Goal: Use online tool/utility: Utilize a website feature to perform a specific function

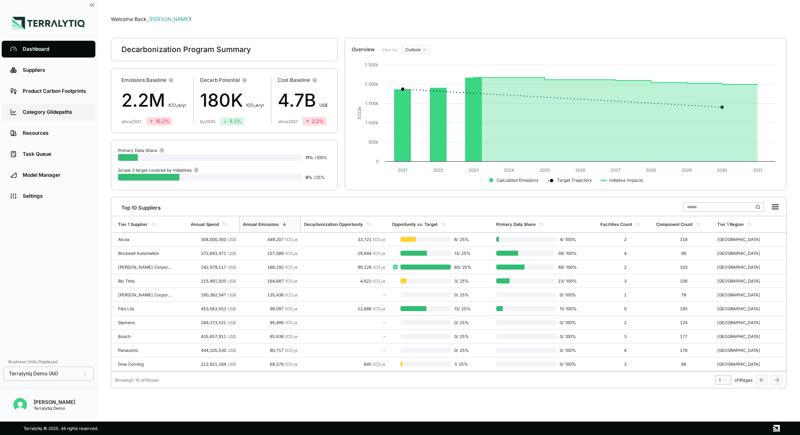
click at [57, 111] on div "Category Glidepaths" at bounding box center [55, 112] width 64 height 7
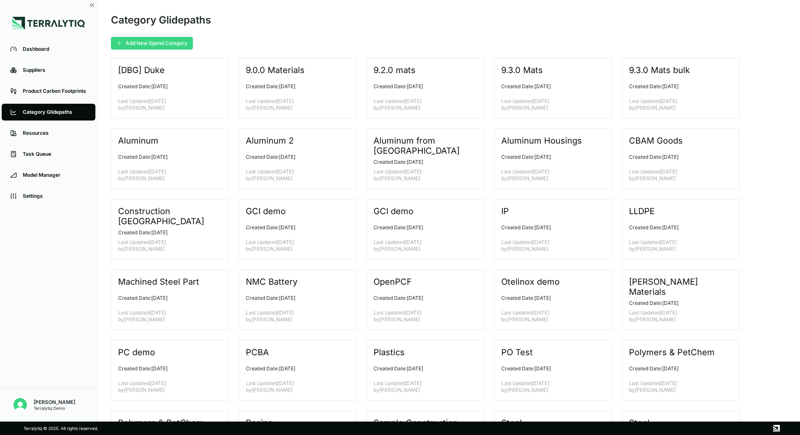
click at [146, 43] on button "Add New Spend Category" at bounding box center [152, 43] width 82 height 13
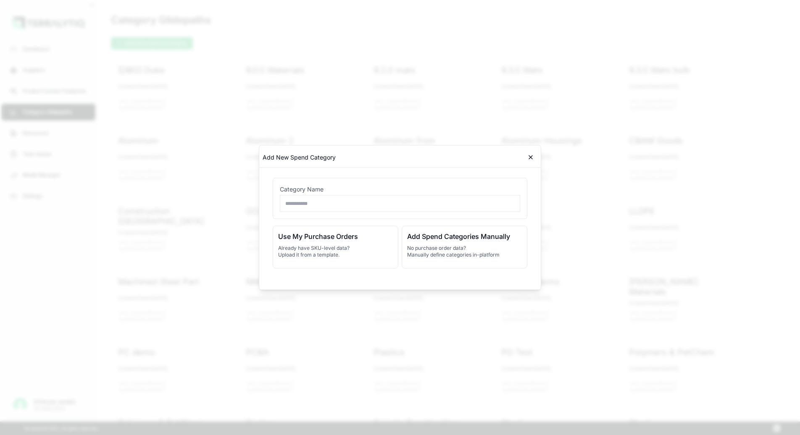
click at [306, 205] on input "text" at bounding box center [400, 203] width 240 height 17
type input "**********"
click at [461, 255] on p "No purchase order data? Manually define categories in-platform" at bounding box center [464, 251] width 115 height 13
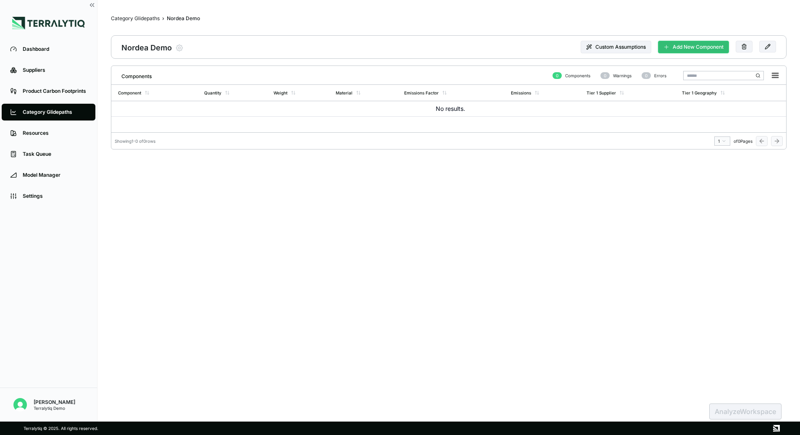
click at [680, 49] on button "Add New Component" at bounding box center [693, 47] width 71 height 13
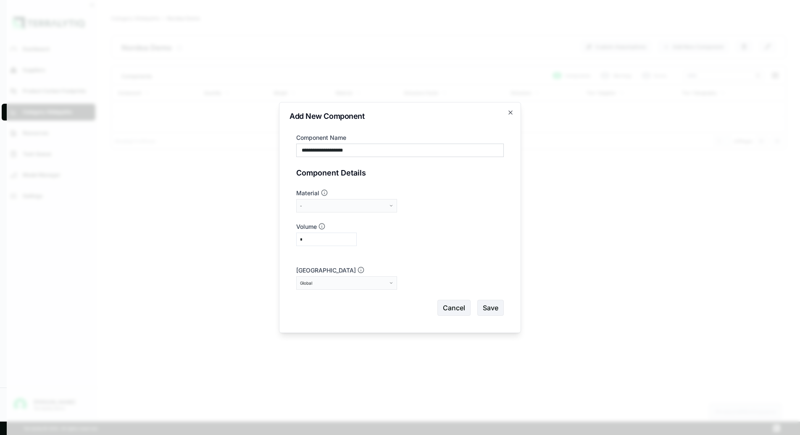
type input "**********"
click at [357, 206] on div "-" at bounding box center [343, 205] width 87 height 5
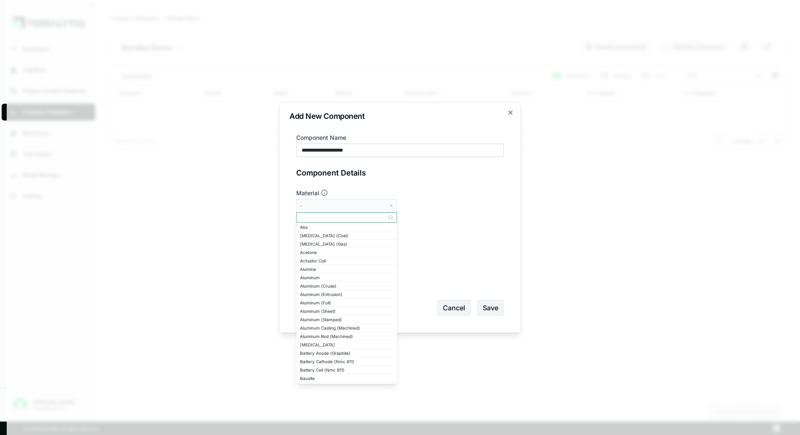
click at [355, 217] on input "text" at bounding box center [347, 218] width 100 height 10
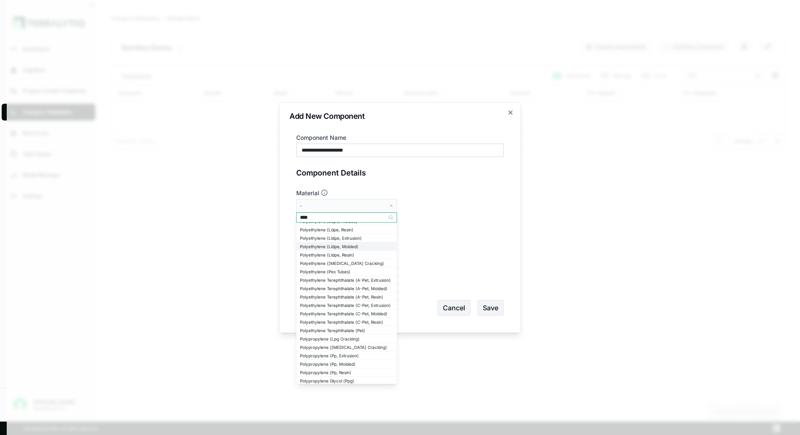
scroll to position [66, 0]
type input "****"
click at [327, 254] on div "Polyethylene (Lldpe, Molded)" at bounding box center [346, 253] width 93 height 5
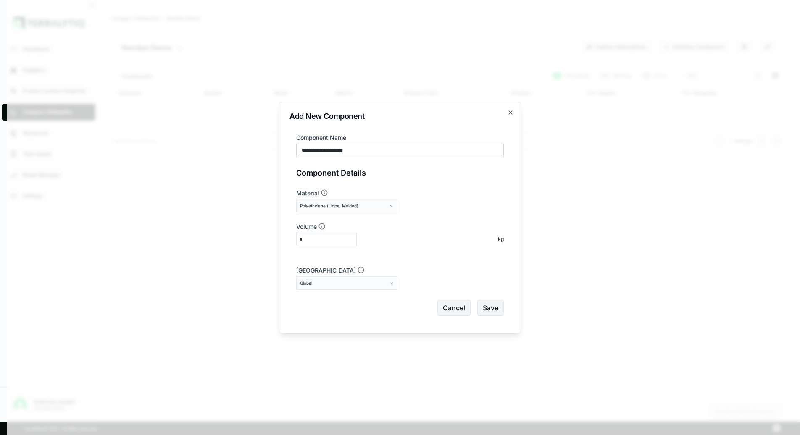
click at [324, 241] on input "*" at bounding box center [326, 239] width 61 height 13
type input "****"
click at [334, 286] on button "Global" at bounding box center [346, 283] width 101 height 13
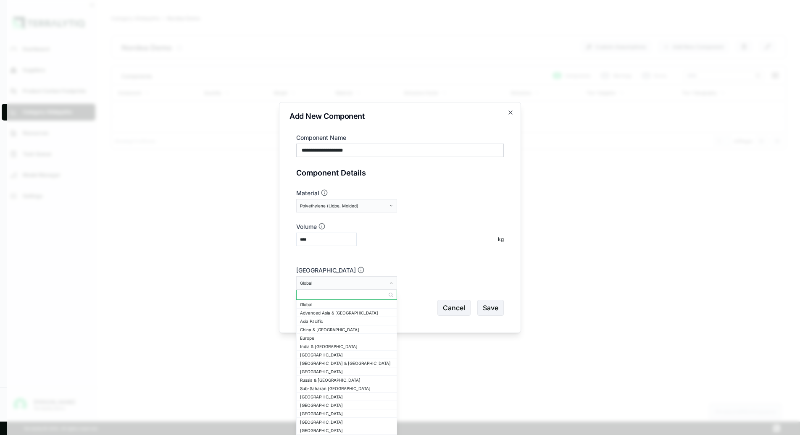
click at [321, 295] on input "text" at bounding box center [347, 295] width 100 height 10
type input "*****"
click at [324, 363] on div "[GEOGRAPHIC_DATA] [GEOGRAPHIC_DATA]" at bounding box center [346, 363] width 93 height 5
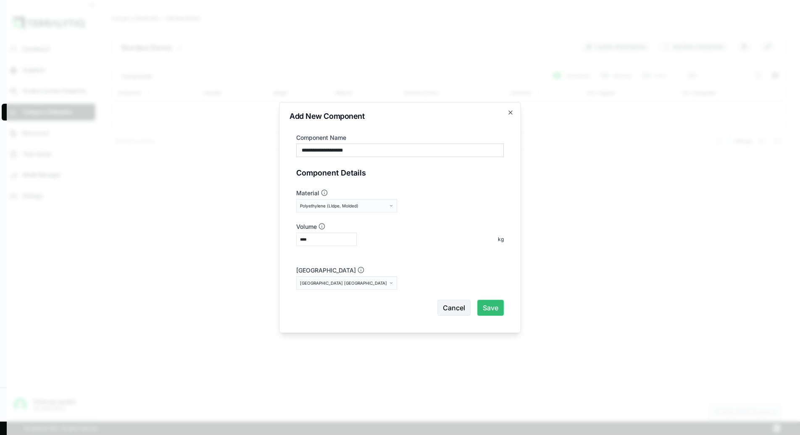
click at [499, 310] on button "Save" at bounding box center [490, 308] width 26 height 16
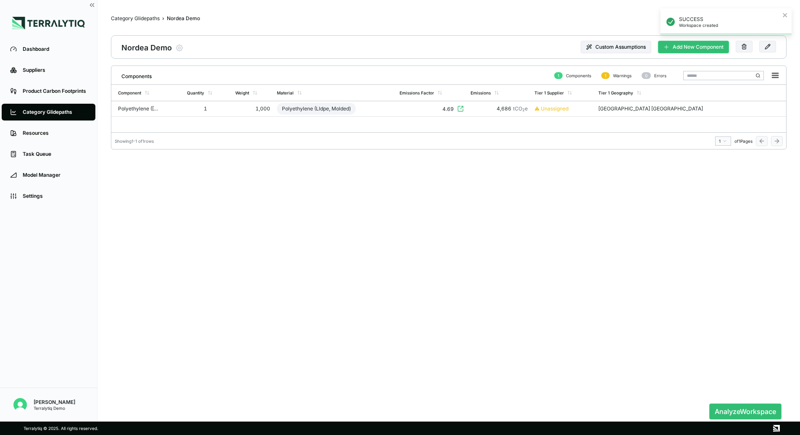
click at [681, 51] on button "Add New Component" at bounding box center [693, 47] width 71 height 13
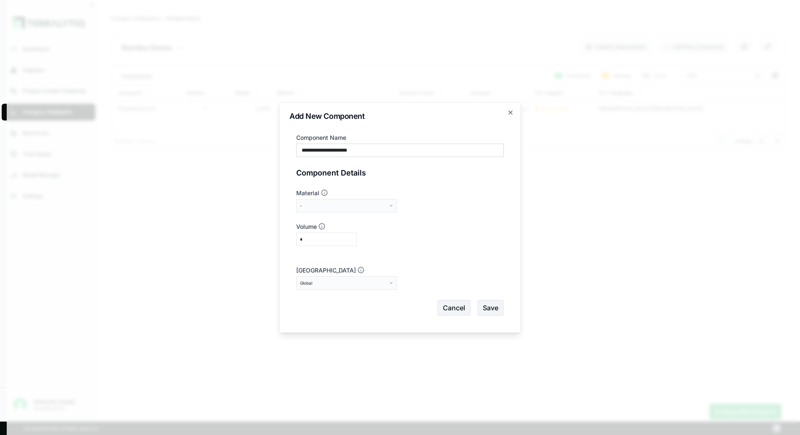
type input "**********"
click at [350, 213] on form "**********" at bounding box center [400, 225] width 208 height 182
click at [350, 207] on div "-" at bounding box center [343, 205] width 87 height 5
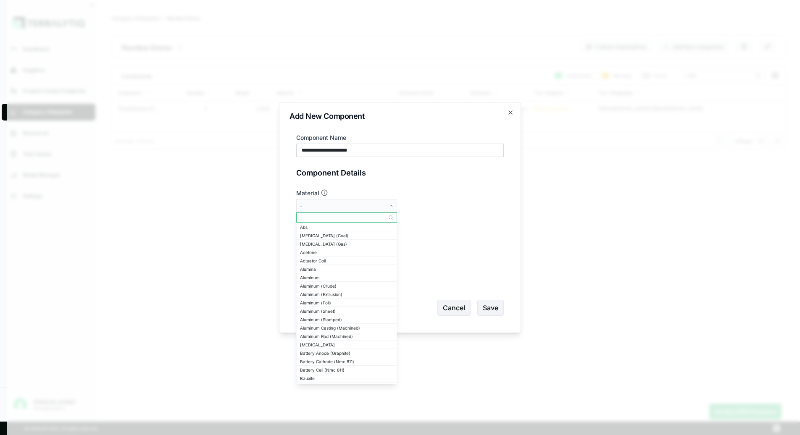
click at [336, 219] on input "text" at bounding box center [347, 218] width 100 height 10
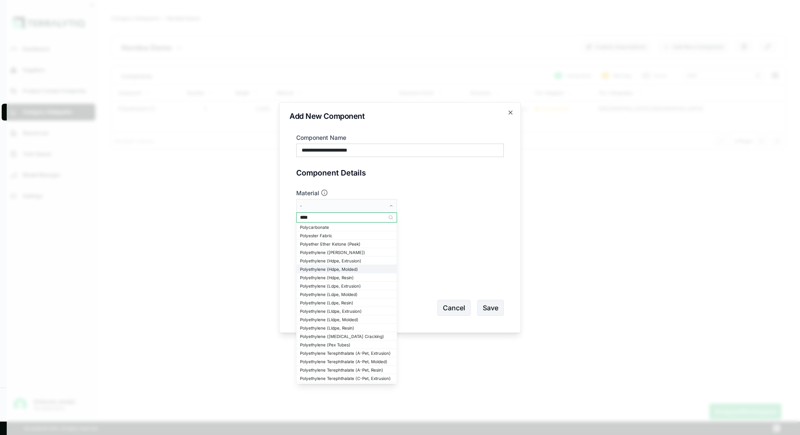
type input "****"
click at [342, 269] on div "Polyethylene (Hdpe, Molded)" at bounding box center [346, 269] width 93 height 5
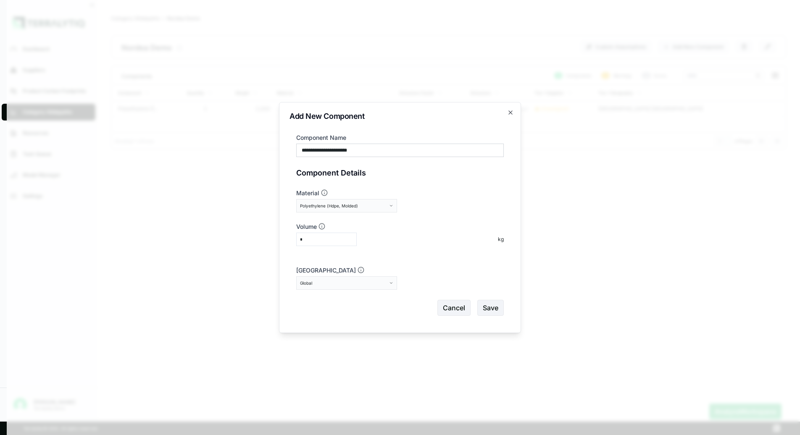
click at [324, 241] on input "*" at bounding box center [326, 239] width 61 height 13
type input "****"
click at [319, 283] on div "Global" at bounding box center [343, 283] width 87 height 5
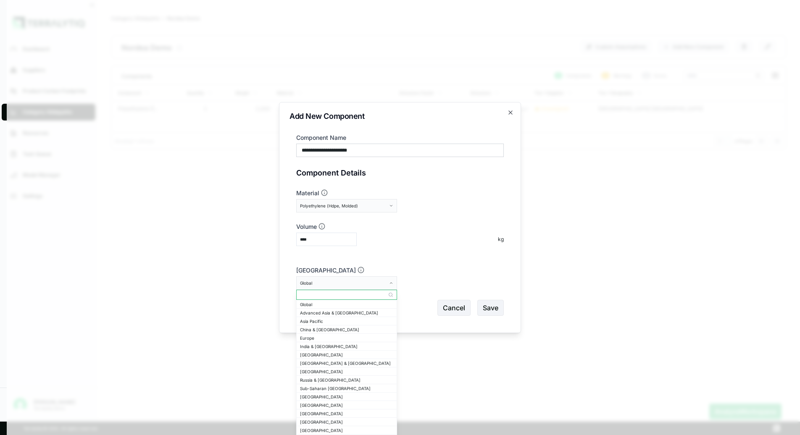
click at [324, 295] on input "text" at bounding box center [347, 295] width 100 height 10
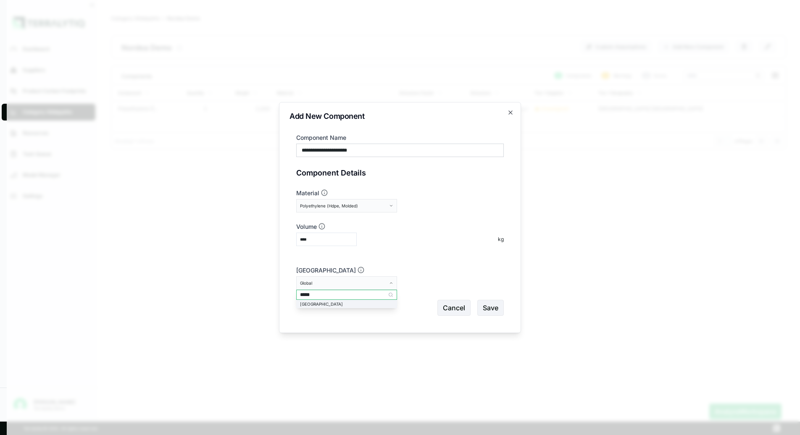
type input "*****"
click at [320, 305] on div "[GEOGRAPHIC_DATA]" at bounding box center [346, 304] width 93 height 5
click at [495, 308] on button "Save" at bounding box center [490, 308] width 26 height 16
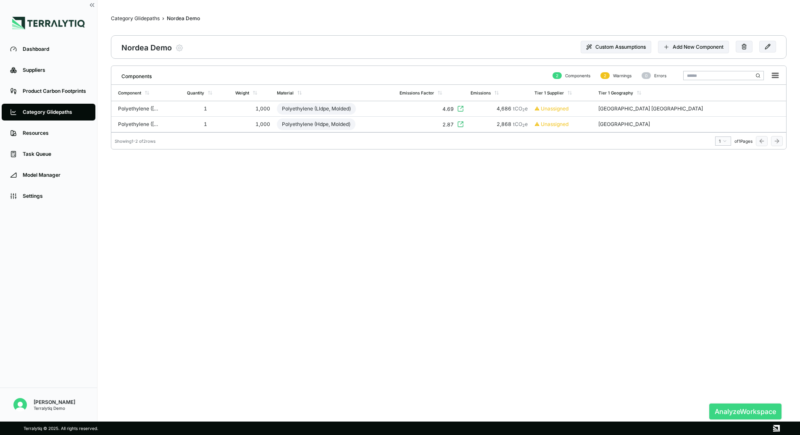
click at [725, 414] on button "Analyze Workspace" at bounding box center [745, 412] width 72 height 16
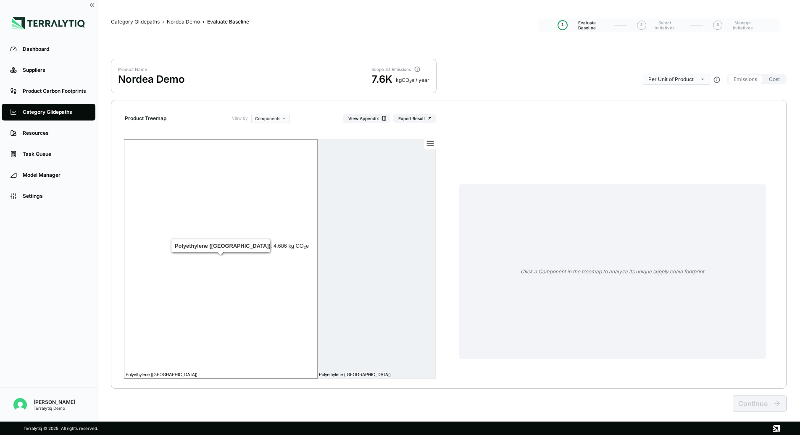
click at [226, 218] on rect at bounding box center [220, 260] width 193 height 240
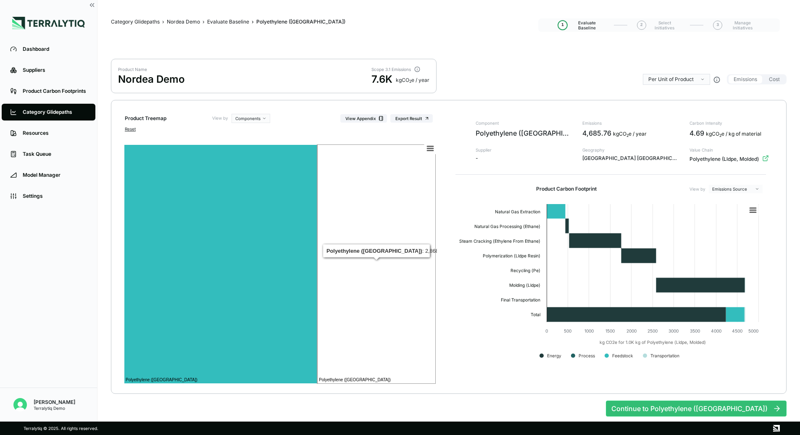
click at [381, 276] on rect at bounding box center [376, 265] width 119 height 240
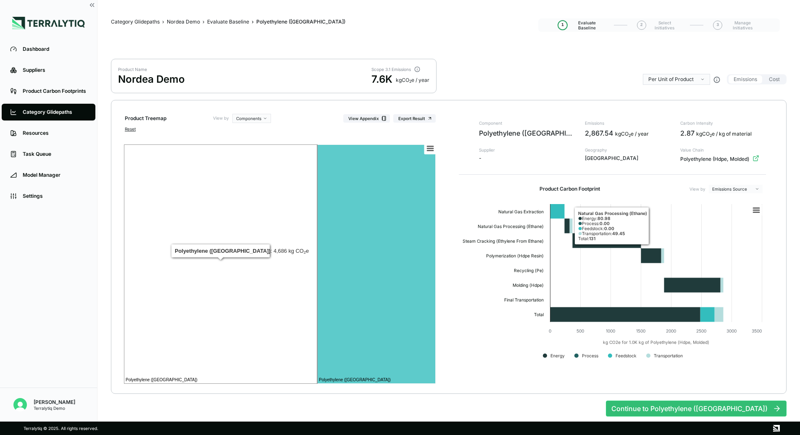
click at [279, 277] on rect at bounding box center [220, 265] width 193 height 240
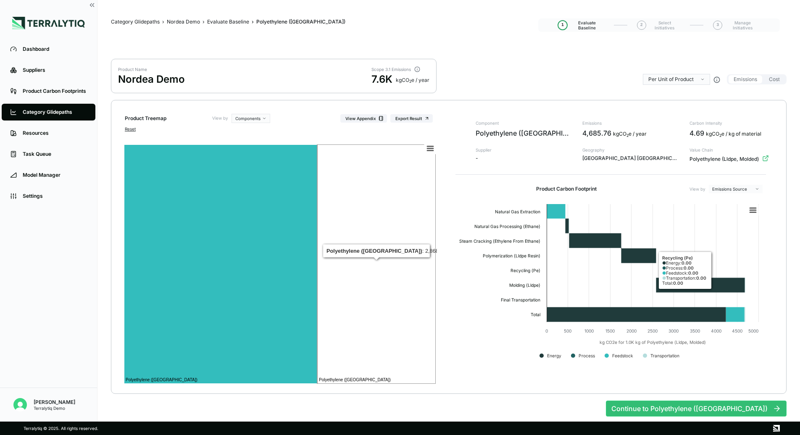
click at [386, 283] on rect at bounding box center [376, 265] width 119 height 240
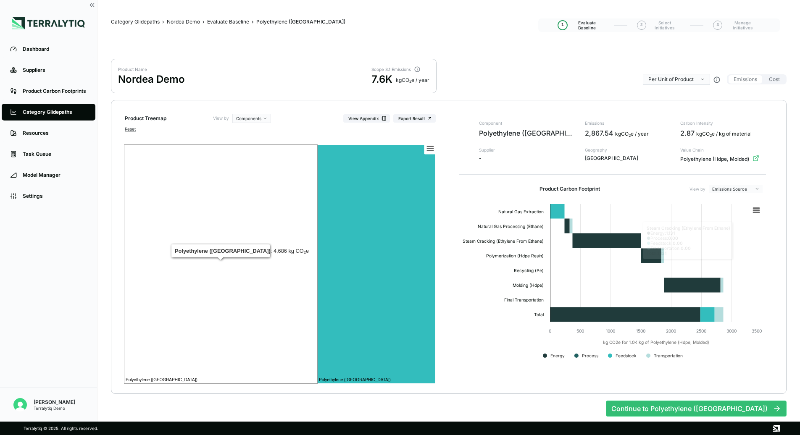
click at [239, 250] on rect at bounding box center [220, 265] width 193 height 240
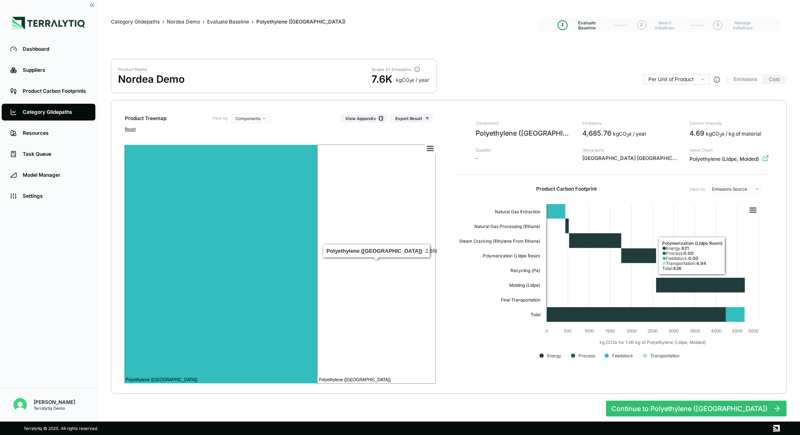
click at [395, 256] on rect at bounding box center [376, 265] width 119 height 240
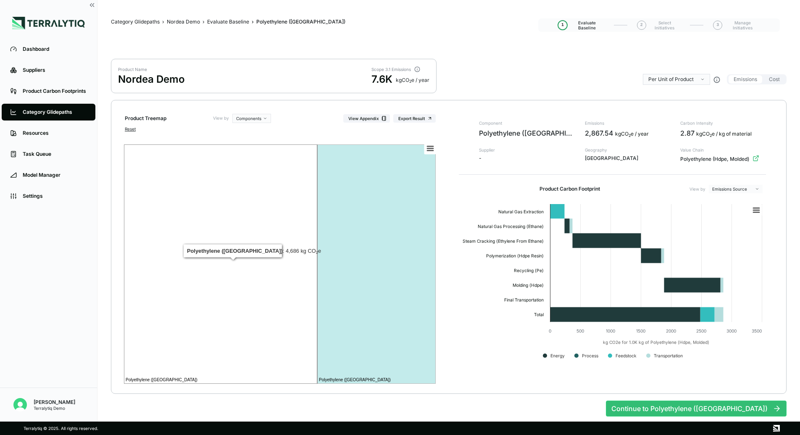
click at [207, 301] on rect at bounding box center [220, 265] width 193 height 240
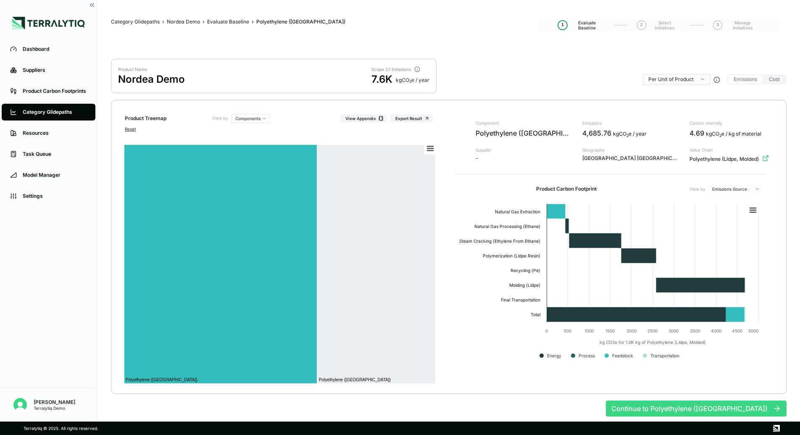
click at [716, 408] on button "Continue to Polyethylene ([GEOGRAPHIC_DATA])" at bounding box center [696, 409] width 181 height 16
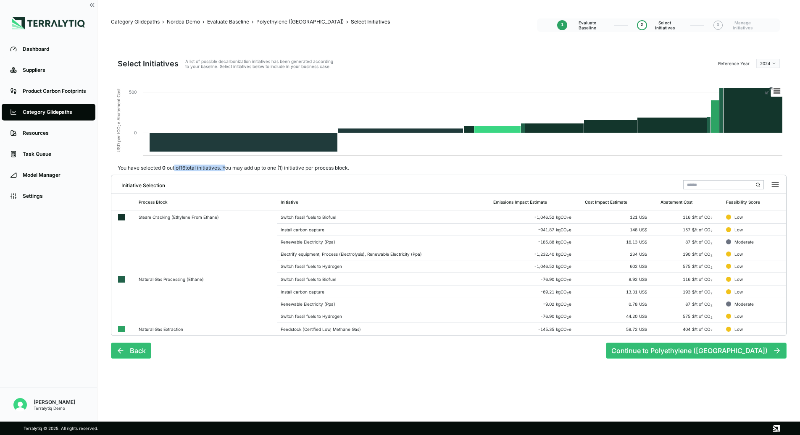
drag, startPoint x: 175, startPoint y: 168, endPoint x: 226, endPoint y: 167, distance: 51.3
click at [226, 167] on div "You have selected 0 out of 16 total initiatives. You may add up to one (1) init…" at bounding box center [233, 168] width 245 height 7
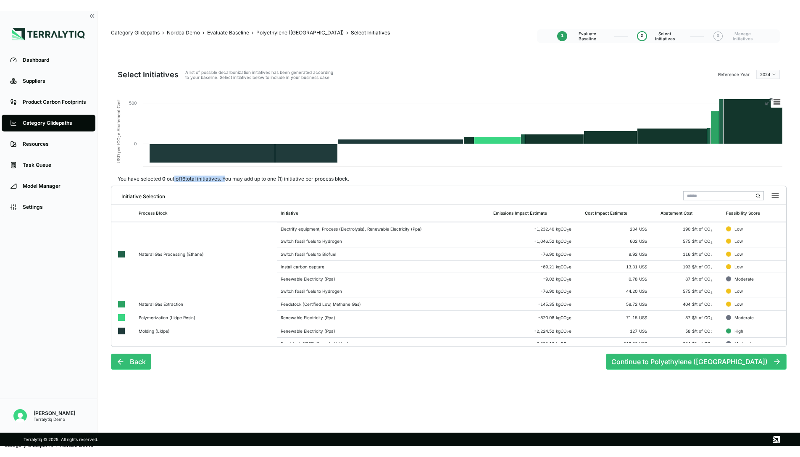
scroll to position [55, 0]
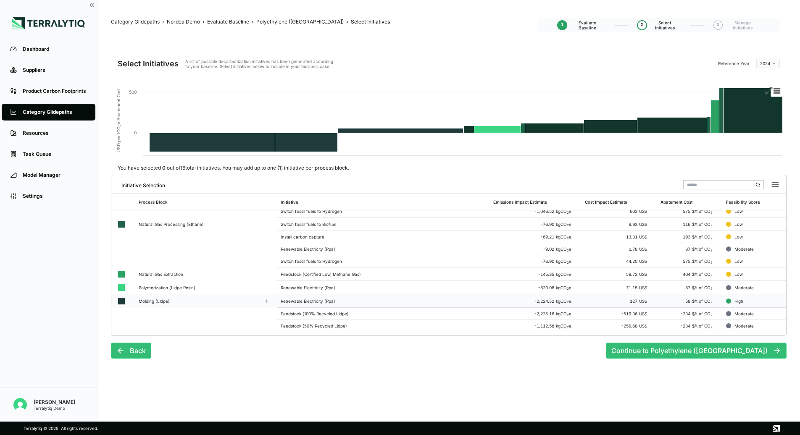
click at [325, 299] on div "Renewable Electricity (Ppa)" at bounding box center [384, 301] width 206 height 5
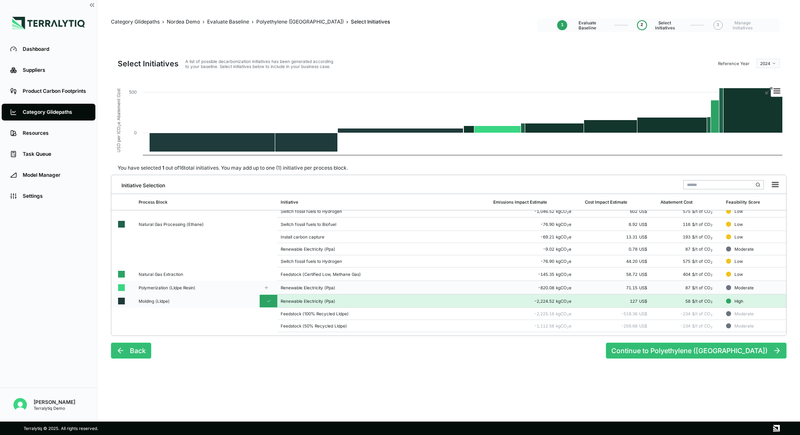
click at [311, 282] on td "Renewable Electricity (Ppa)" at bounding box center [383, 287] width 213 height 13
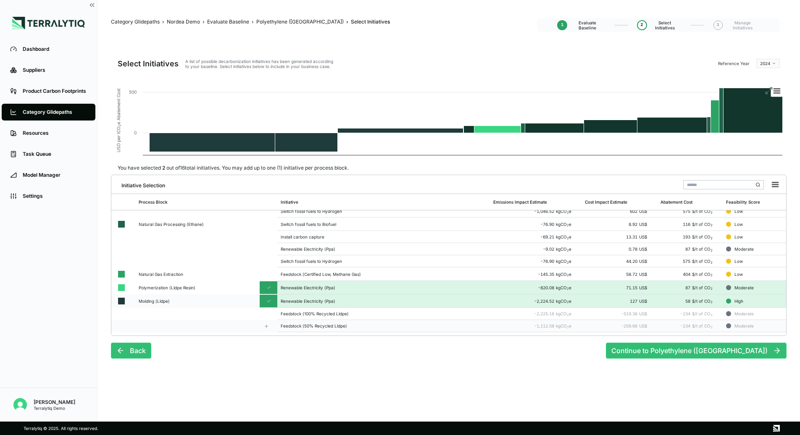
click at [332, 324] on div "Feedstock (50% Recycled Lldpe)" at bounding box center [384, 326] width 206 height 5
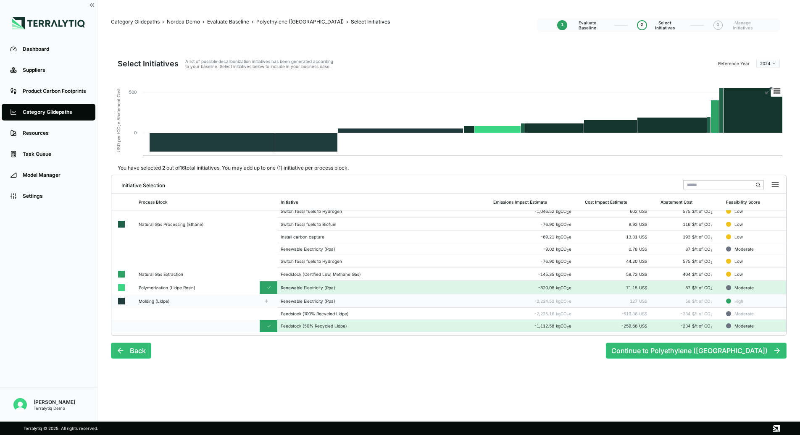
click at [324, 299] on div "Renewable Electricity (Ppa)" at bounding box center [384, 301] width 206 height 5
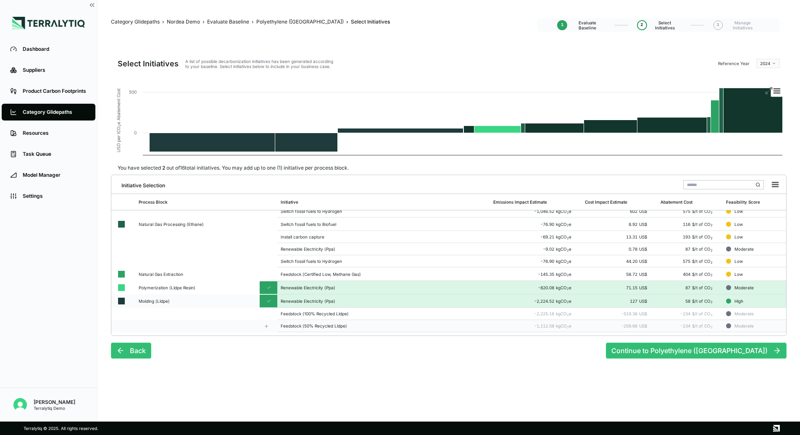
click at [313, 327] on div "Feedstock (50% Recycled Lldpe)" at bounding box center [384, 326] width 206 height 5
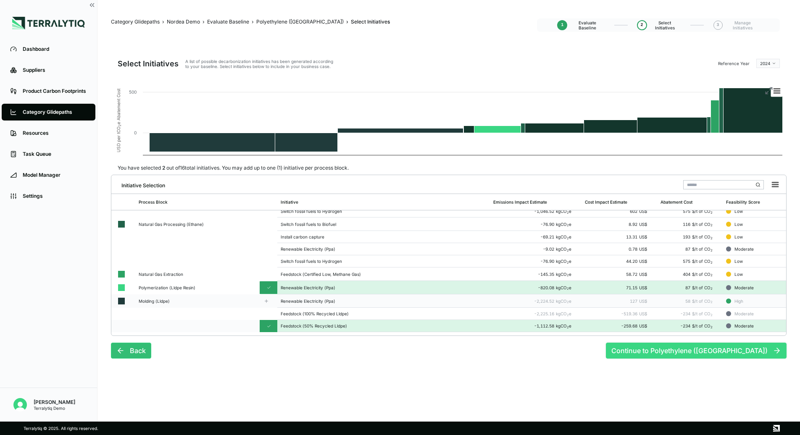
click at [708, 350] on button "Continue to Polyethylene ([GEOGRAPHIC_DATA])" at bounding box center [696, 351] width 181 height 16
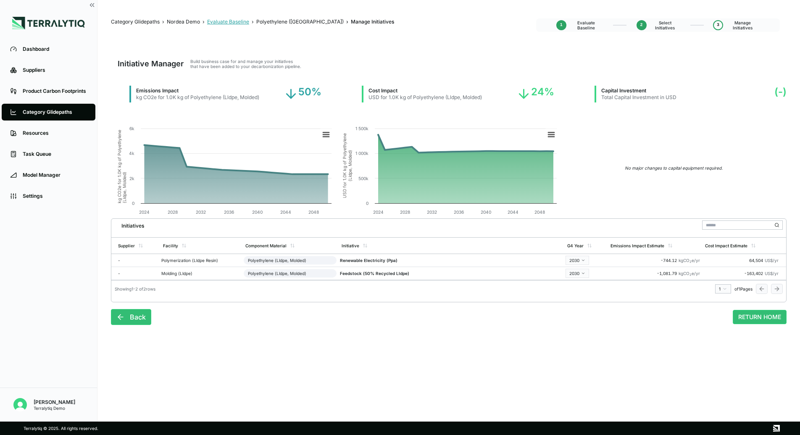
click at [219, 21] on div "Evaluate Baseline" at bounding box center [228, 21] width 42 height 7
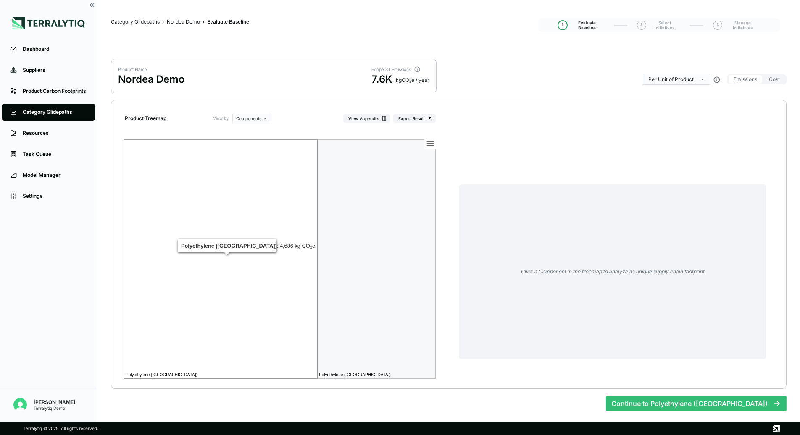
click at [221, 238] on rect at bounding box center [220, 260] width 193 height 240
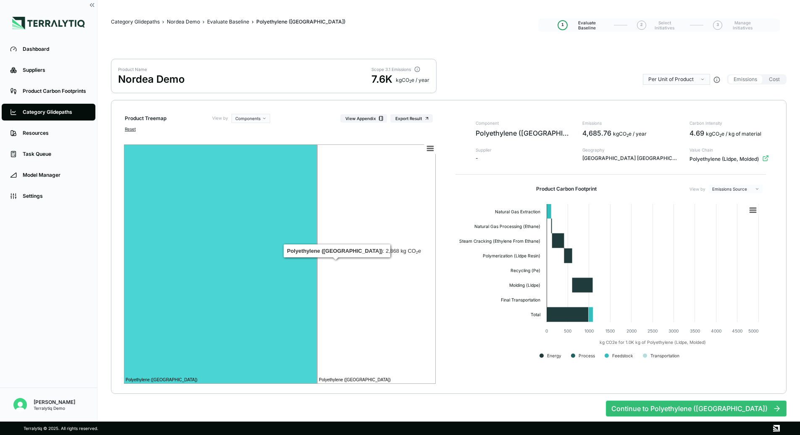
click at [365, 240] on rect at bounding box center [376, 265] width 119 height 240
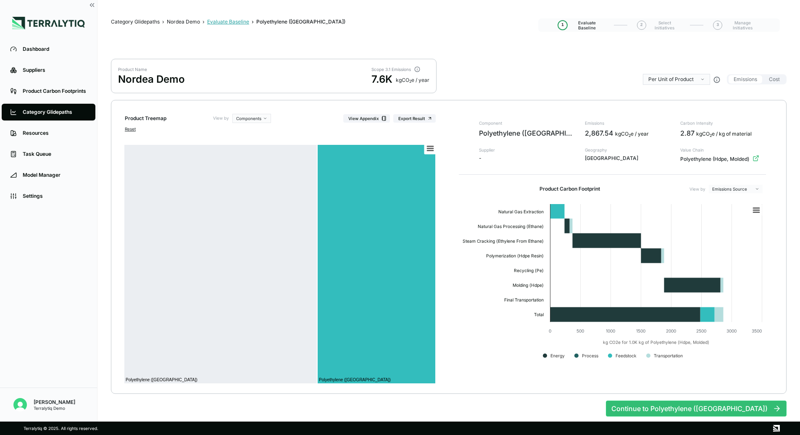
click at [229, 23] on div "Evaluate Baseline" at bounding box center [228, 21] width 42 height 7
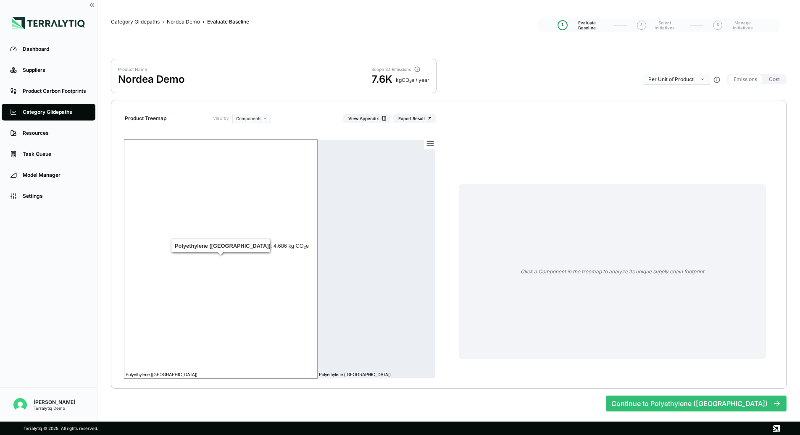
click at [233, 214] on rect at bounding box center [220, 260] width 193 height 240
